Goal: Transaction & Acquisition: Purchase product/service

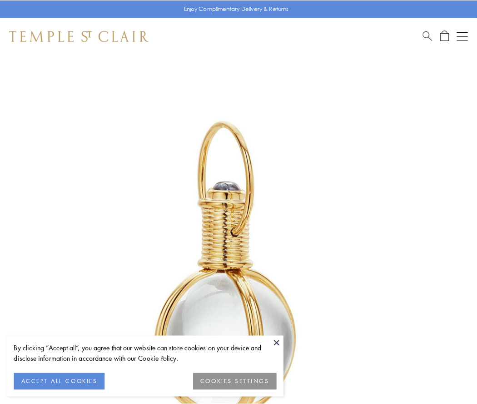
scroll to position [237, 0]
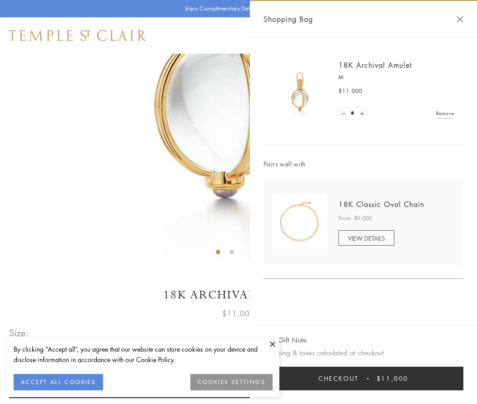
click at [364, 378] on button "Checkout $11,000" at bounding box center [364, 378] width 200 height 24
